Goal: Navigation & Orientation: Find specific page/section

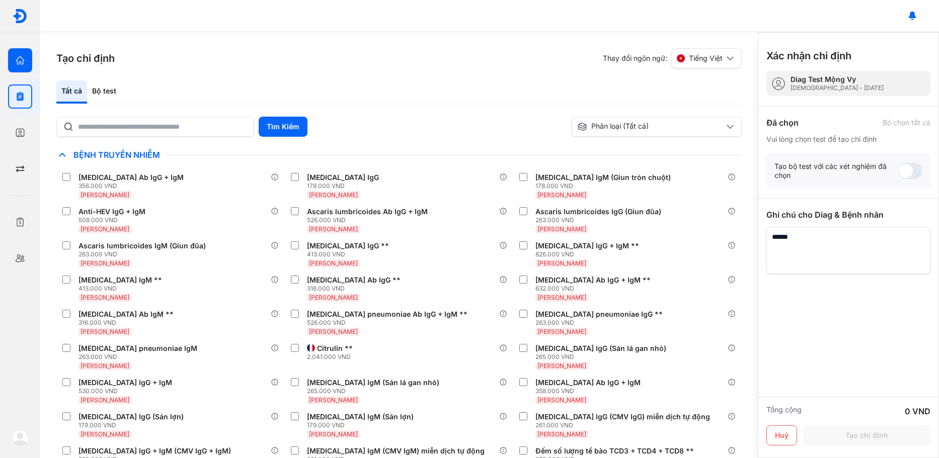
click at [35, 56] on div "Trang chủ Tổng quan hoạt động của phòng khám" at bounding box center [20, 60] width 40 height 36
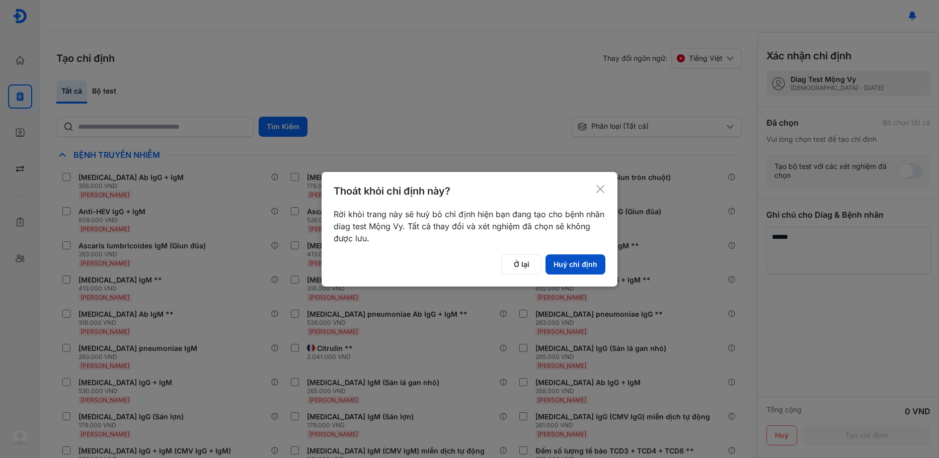
click at [563, 270] on button "Huỷ chỉ định" at bounding box center [575, 264] width 60 height 20
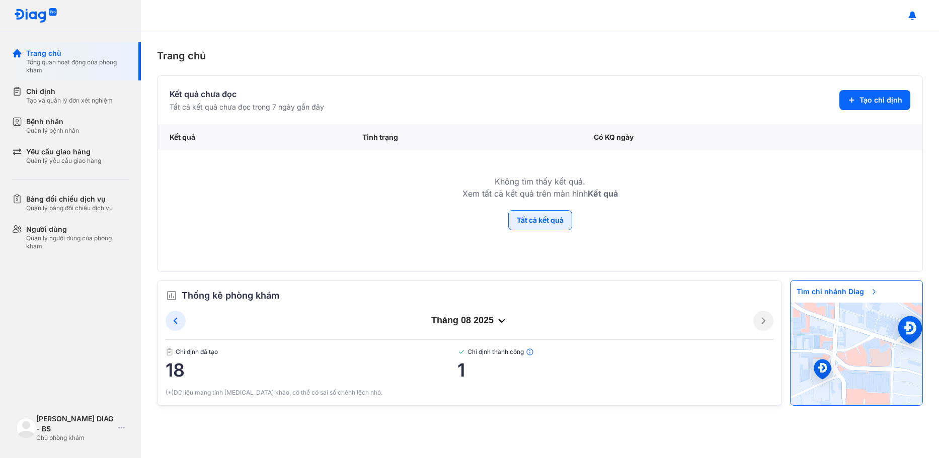
click at [549, 226] on button "Tất cả kết quả" at bounding box center [540, 220] width 64 height 20
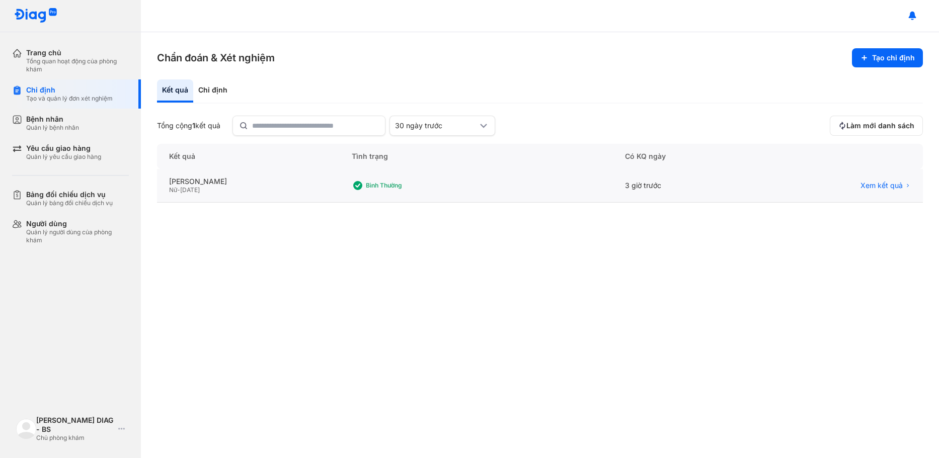
click at [381, 179] on div "Bình thường" at bounding box center [401, 185] width 99 height 15
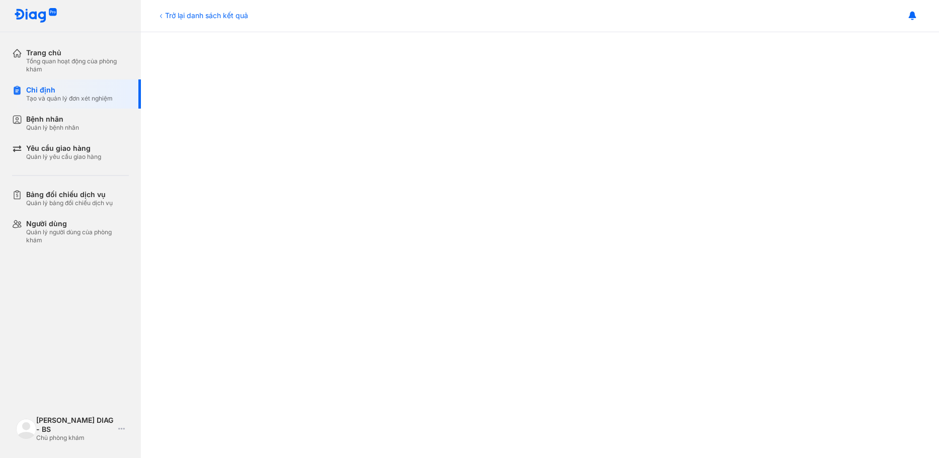
scroll to position [302, 0]
click at [64, 57] on div "Tổng quan hoạt động của phòng khám" at bounding box center [77, 65] width 103 height 16
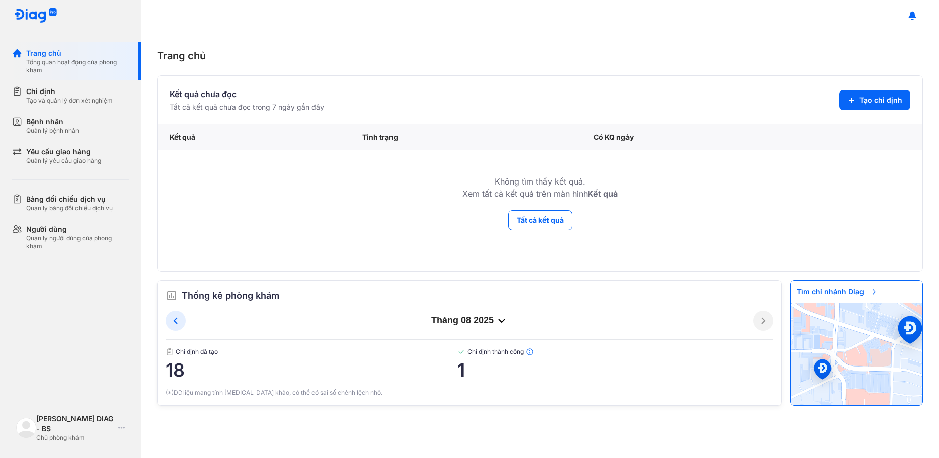
click at [462, 350] on img at bounding box center [461, 352] width 8 height 8
click at [533, 228] on button "Tất cả kết quả" at bounding box center [540, 220] width 64 height 20
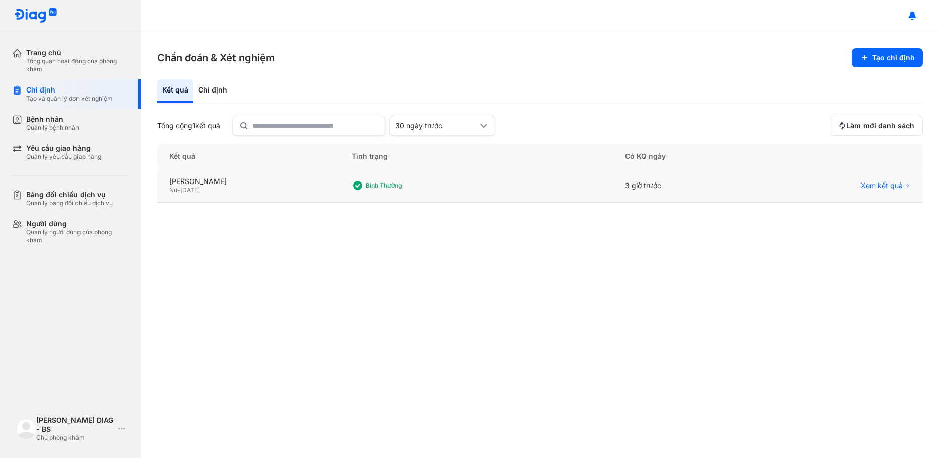
click at [292, 188] on div "Nữ - 09/12/1994" at bounding box center [248, 190] width 158 height 8
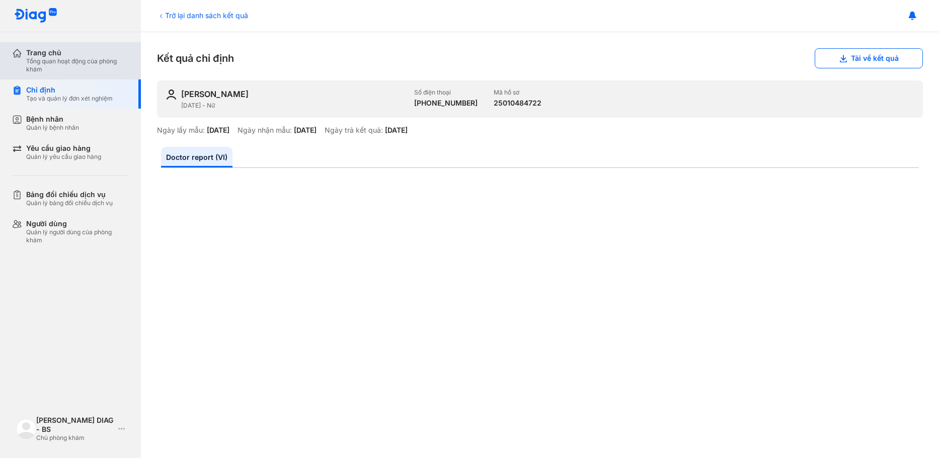
click at [46, 56] on div "Trang chủ" at bounding box center [77, 52] width 103 height 9
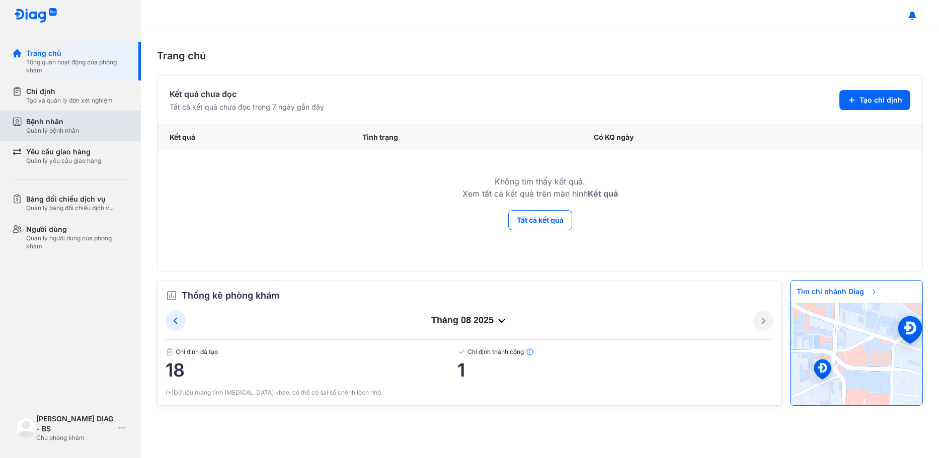
click at [97, 120] on div "Bệnh nhân Quản lý bệnh nhân" at bounding box center [77, 126] width 103 height 18
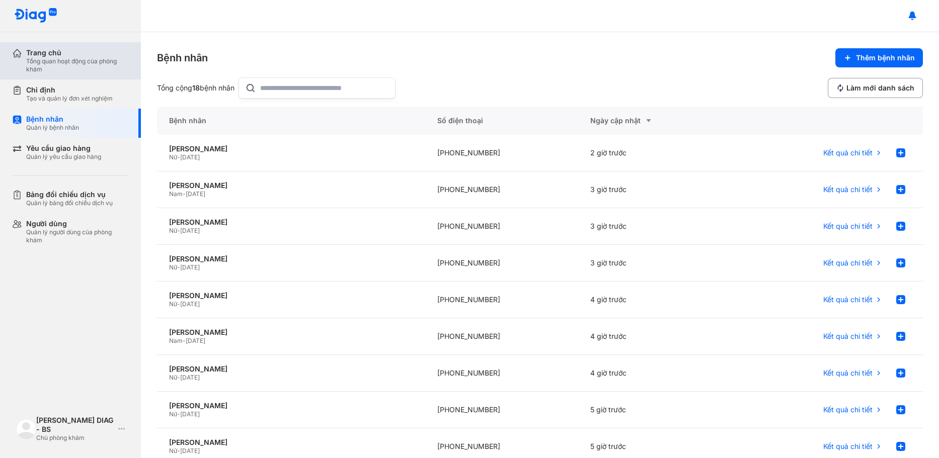
click at [56, 60] on div "Tổng quan hoạt động của phòng khám" at bounding box center [77, 65] width 103 height 16
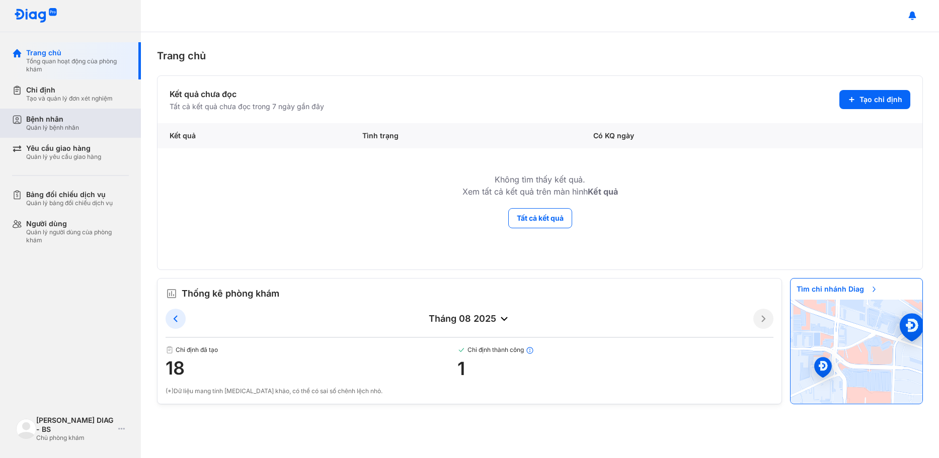
click at [68, 128] on div "Quản lý bệnh nhân" at bounding box center [52, 128] width 53 height 8
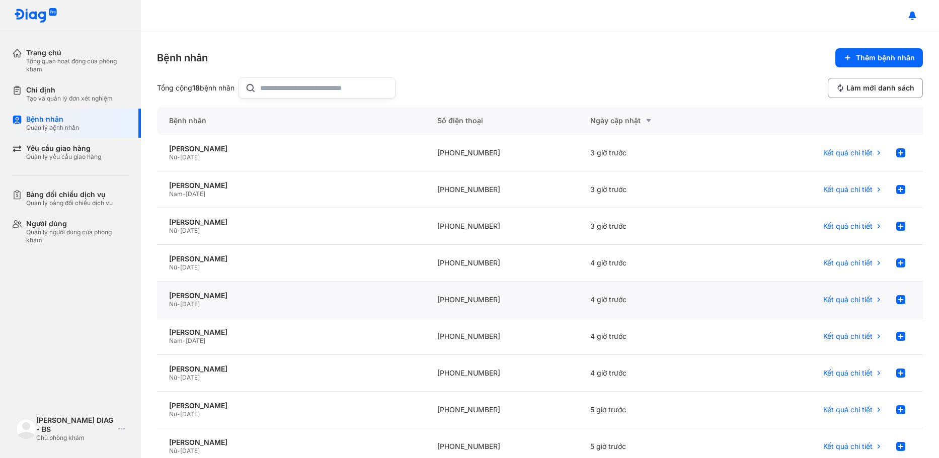
scroll to position [116, 0]
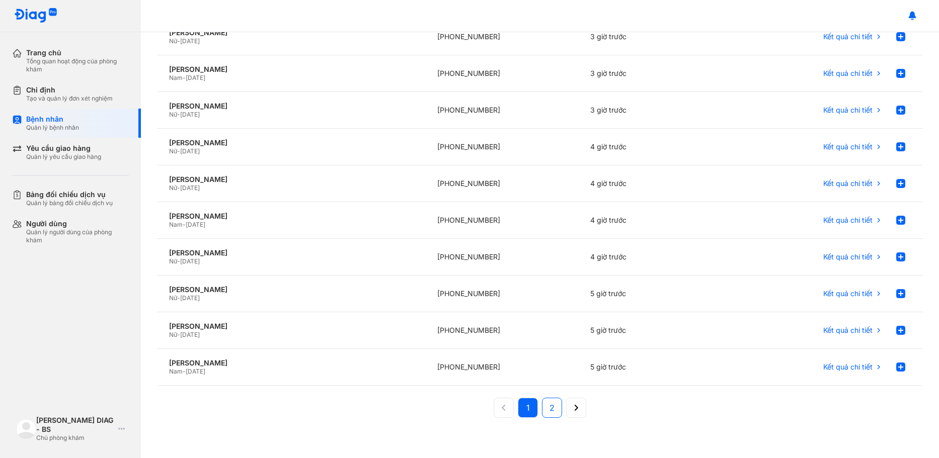
click at [549, 410] on span "2" at bounding box center [551, 408] width 5 height 12
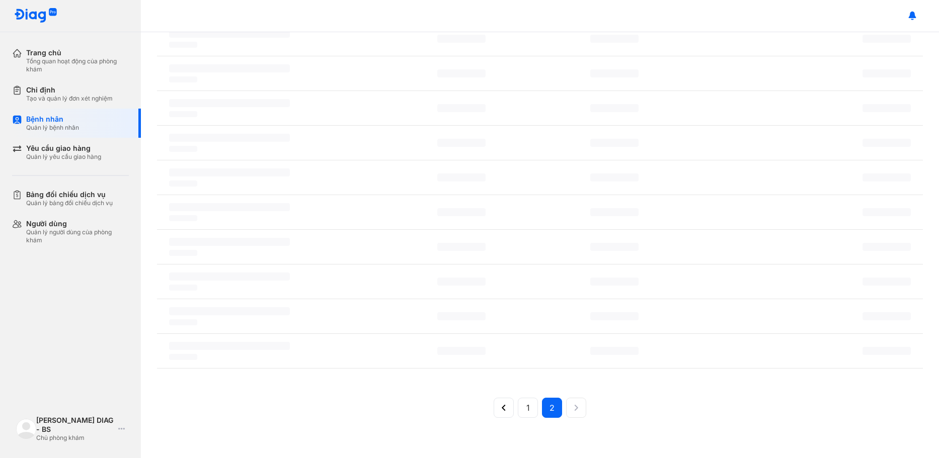
scroll to position [113, 0]
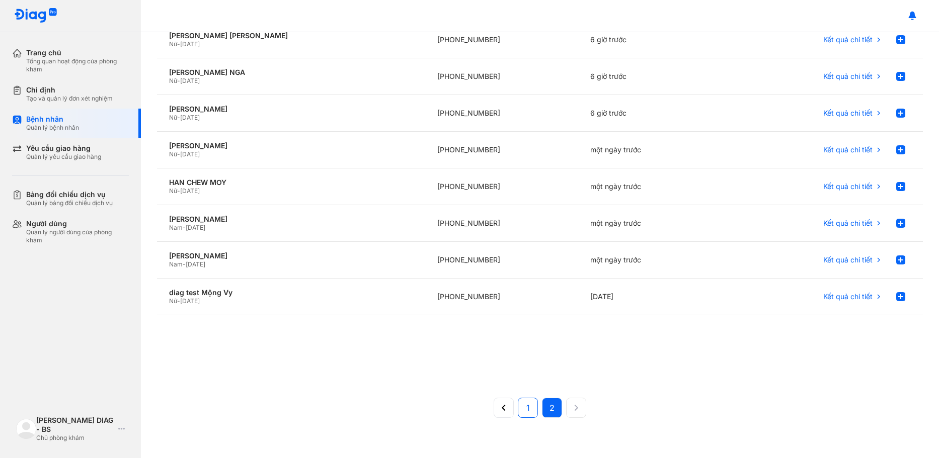
click at [526, 403] on span "1" at bounding box center [528, 408] width 4 height 12
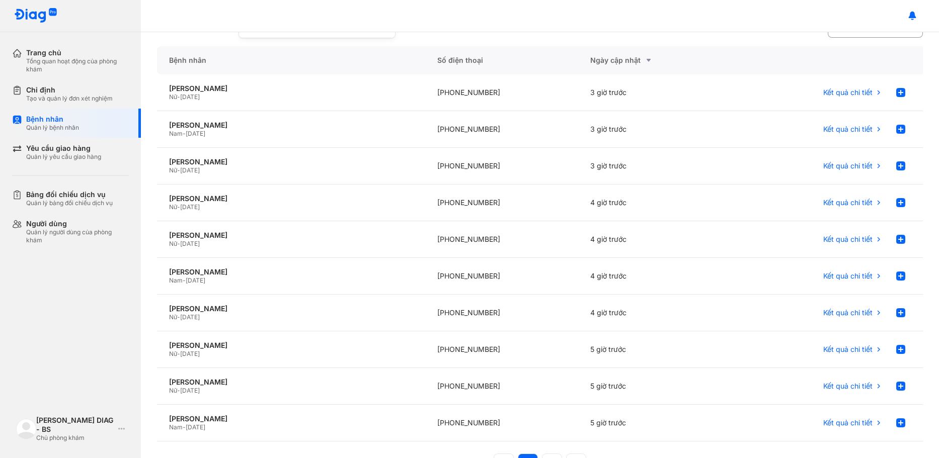
scroll to position [0, 0]
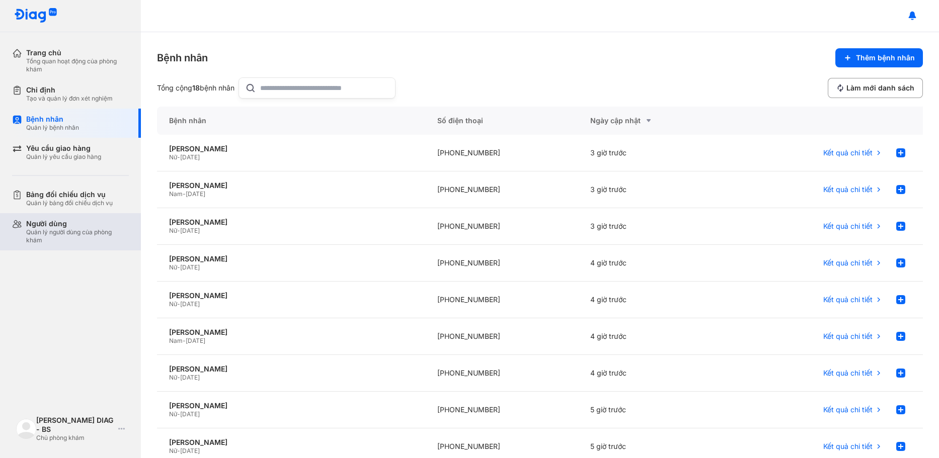
click at [92, 222] on div "Người dùng" at bounding box center [77, 223] width 103 height 9
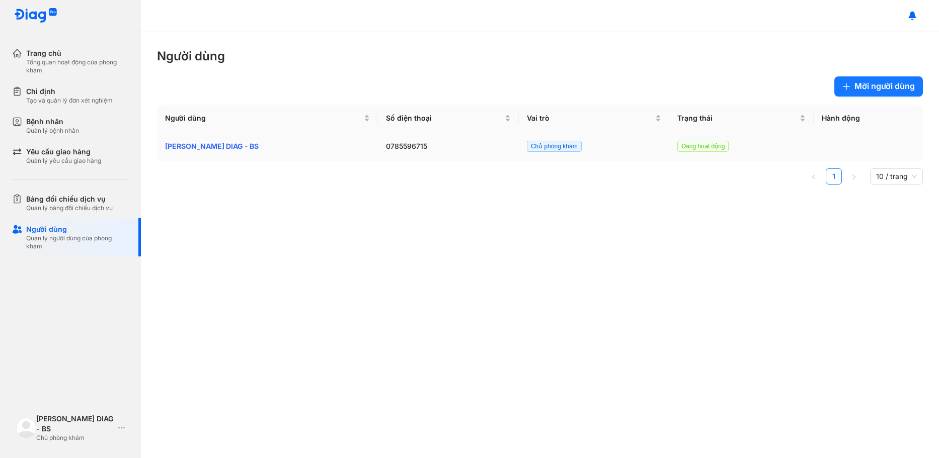
click at [378, 136] on td "[PERSON_NAME] DIAG - BS" at bounding box center [448, 146] width 141 height 28
click at [378, 140] on td "[PERSON_NAME] DIAG - BS" at bounding box center [448, 146] width 141 height 28
click at [197, 143] on div "[PERSON_NAME] DIAG - BS" at bounding box center [267, 146] width 205 height 11
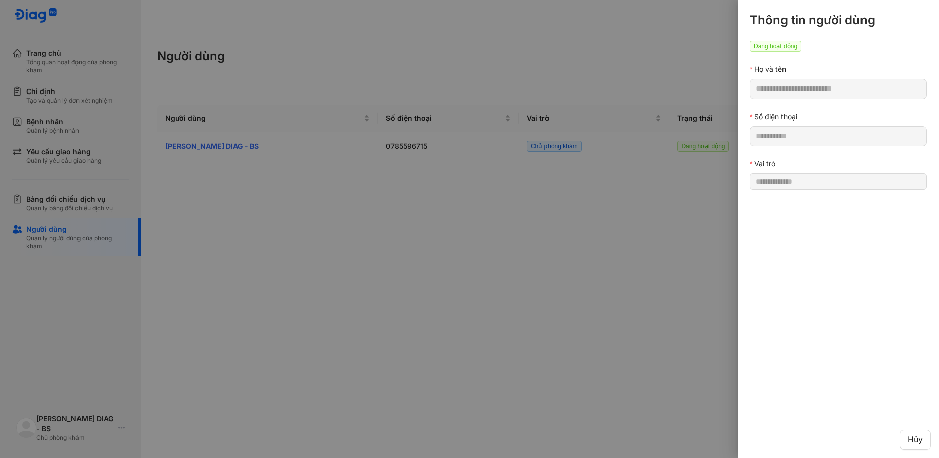
click at [720, 230] on div at bounding box center [469, 229] width 939 height 458
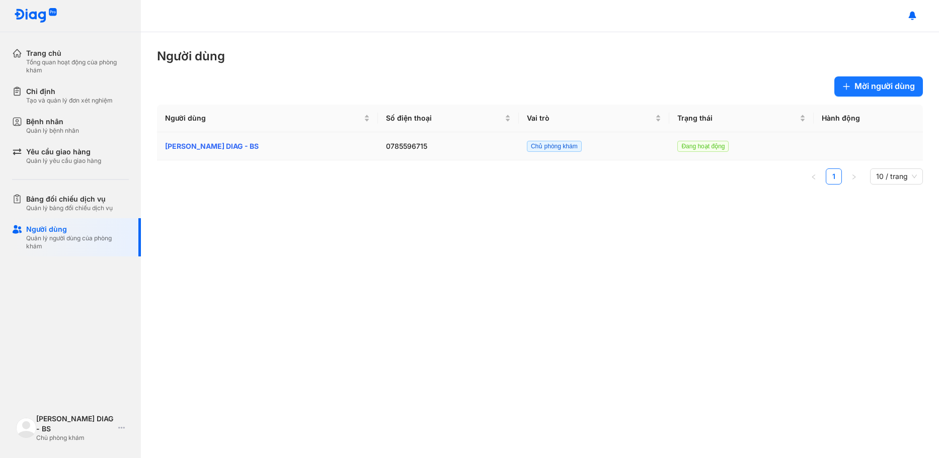
click at [240, 141] on div "[PERSON_NAME] DIAG - BS" at bounding box center [267, 146] width 205 height 11
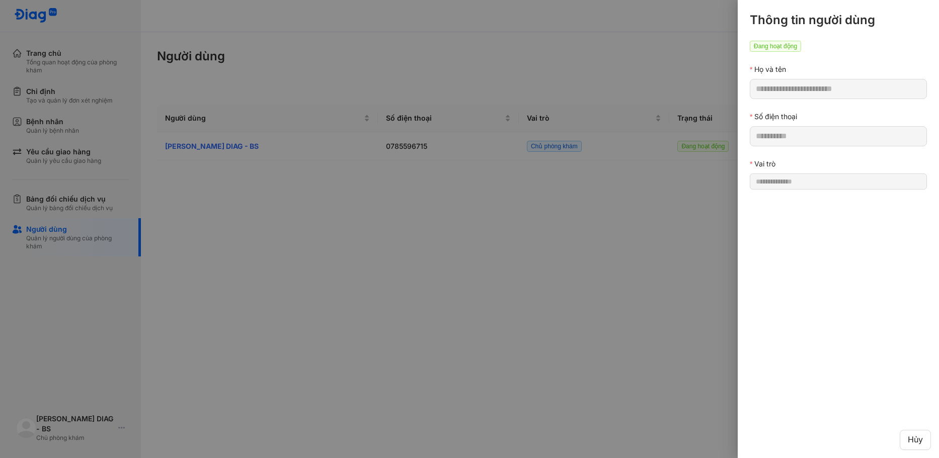
click at [364, 202] on div at bounding box center [469, 229] width 939 height 458
